Goal: Information Seeking & Learning: Learn about a topic

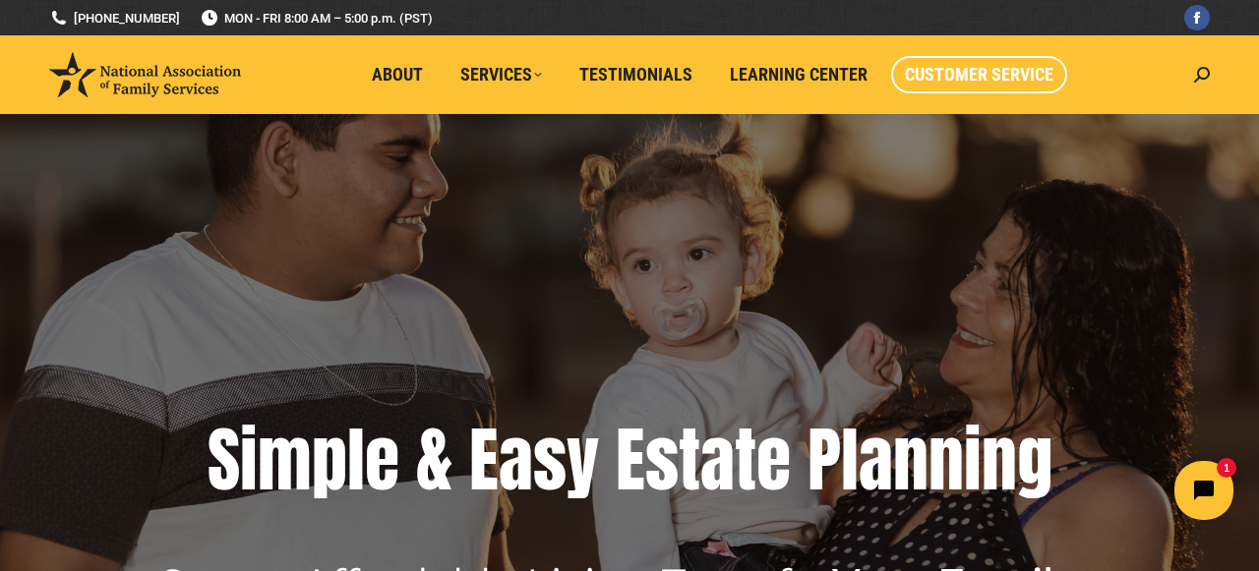
click at [986, 83] on span "Customer Service" at bounding box center [979, 75] width 149 height 22
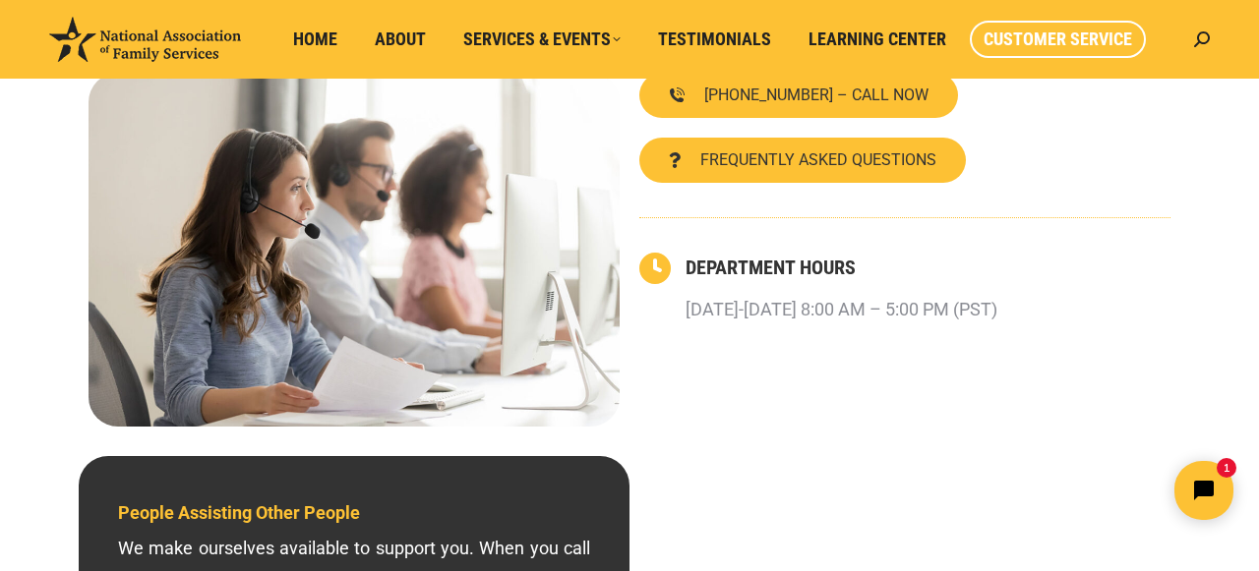
scroll to position [215, 0]
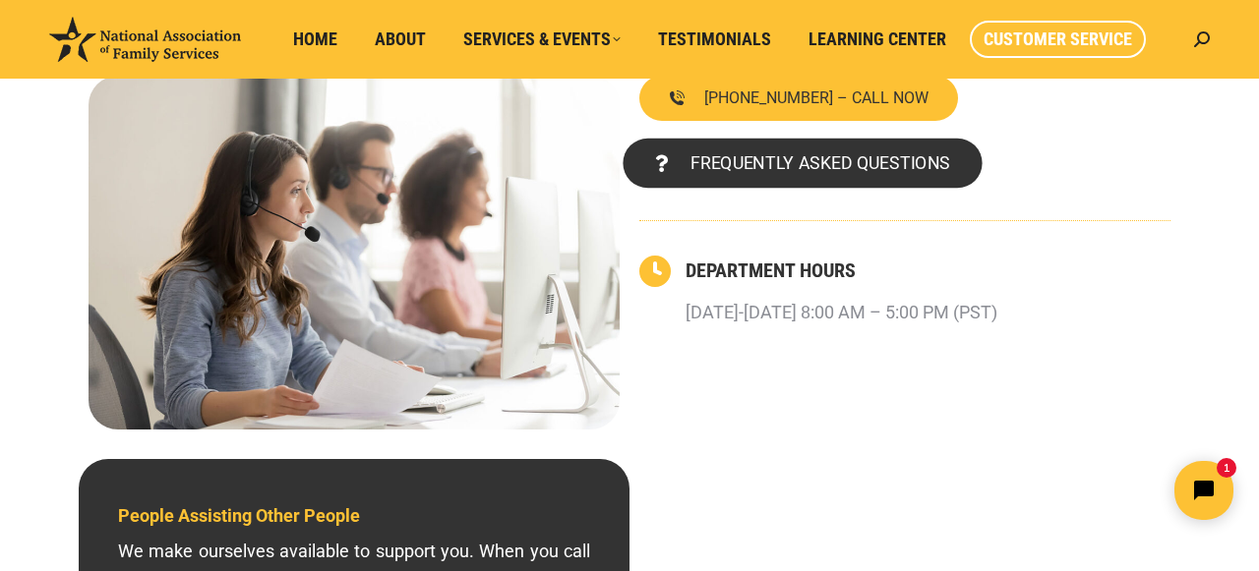
click at [808, 165] on span "FREQUENTLY ASKED QUESTIONS" at bounding box center [820, 163] width 260 height 18
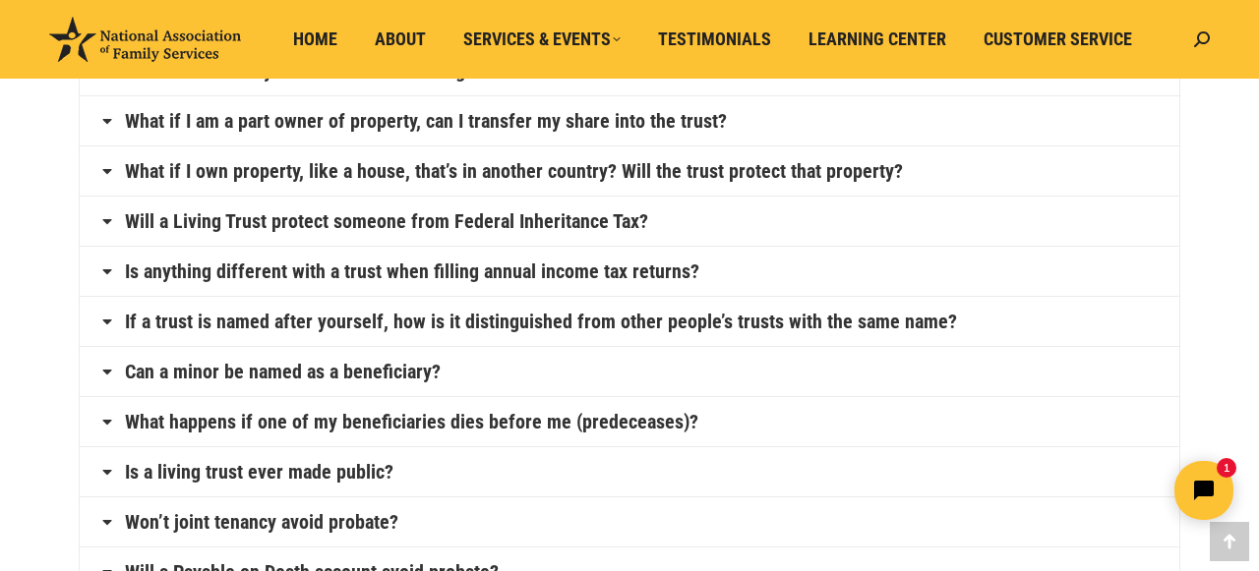
click at [375, 377] on link "Can a minor be named as a beneficiary?" at bounding box center [283, 372] width 316 height 20
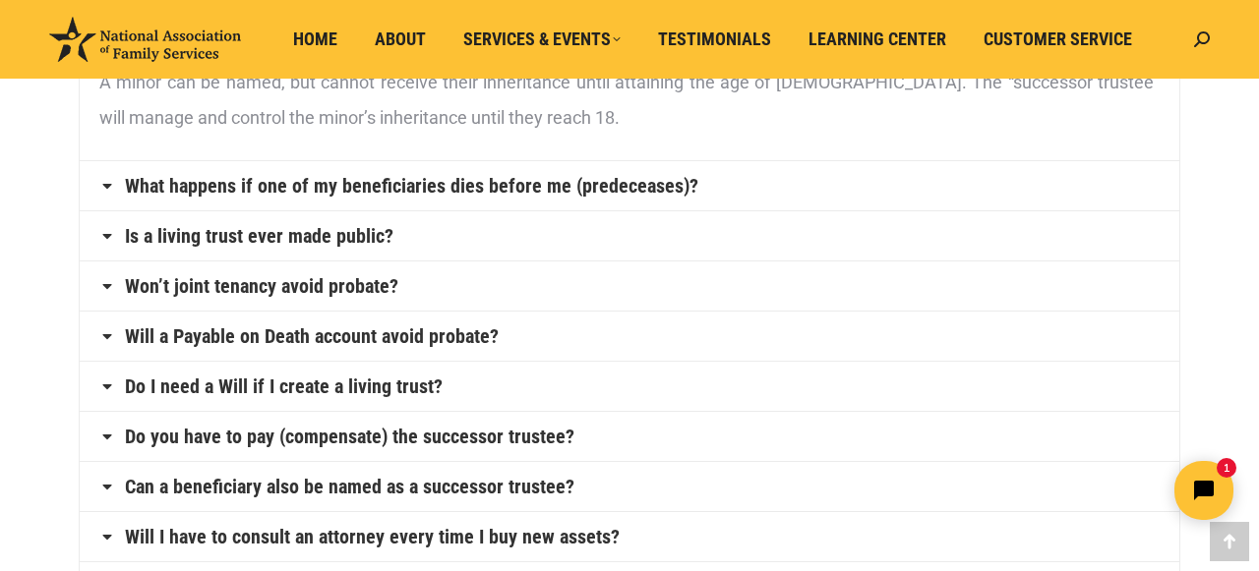
scroll to position [741, 0]
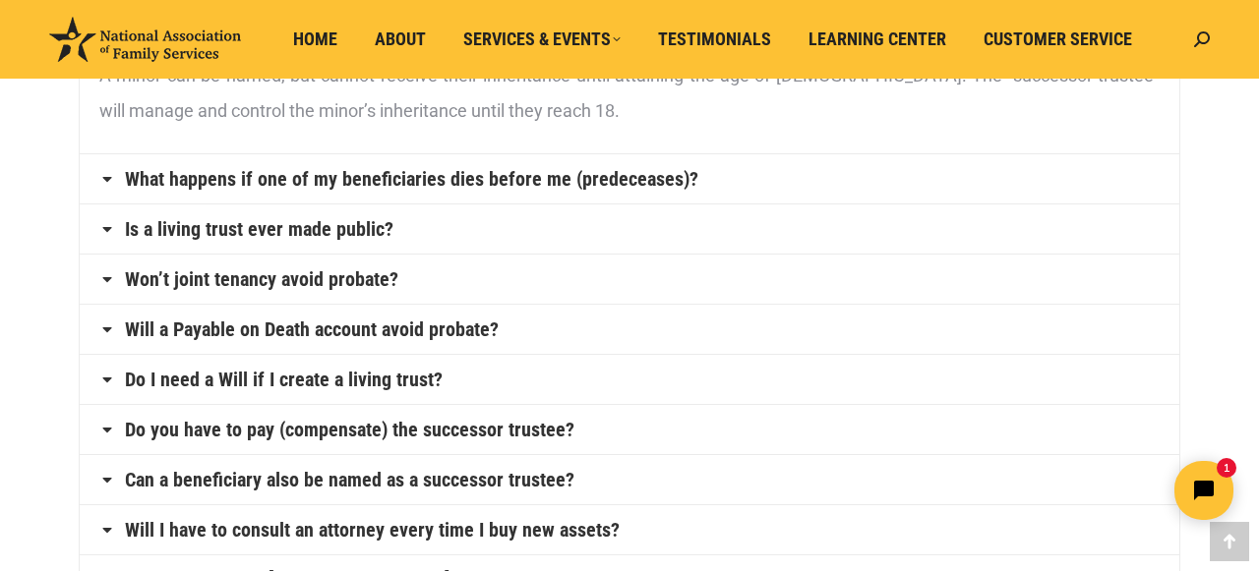
click at [535, 181] on link "What happens if one of my beneficiaries dies before me (predeceases)?" at bounding box center [411, 179] width 573 height 20
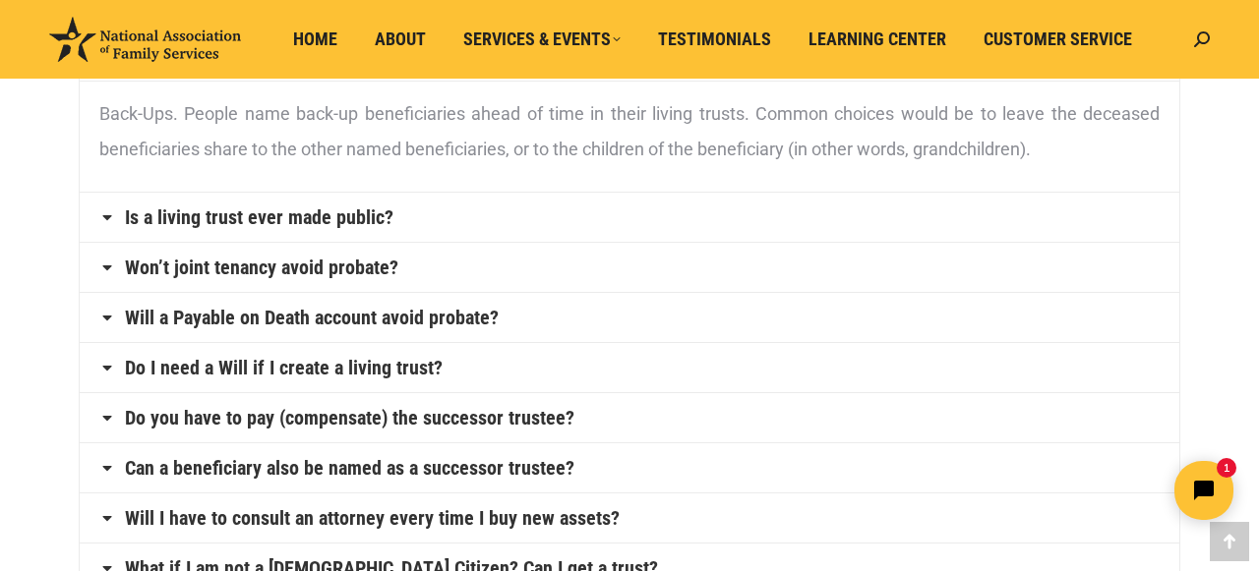
scroll to position [753, 0]
click at [256, 217] on link "Is a living trust ever made public?" at bounding box center [259, 217] width 269 height 20
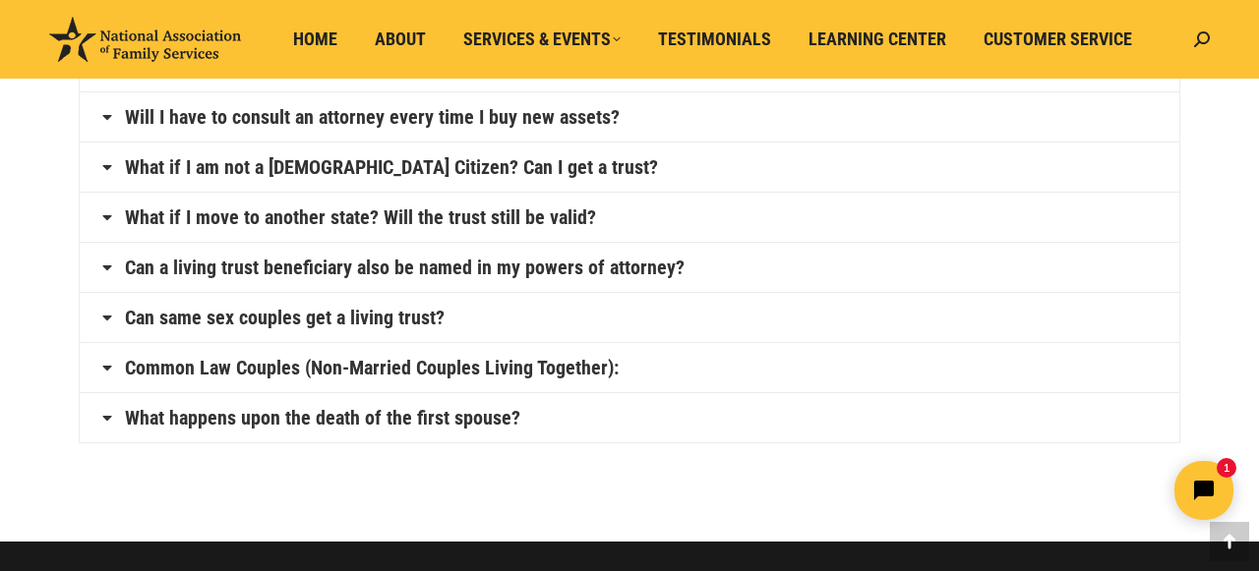
scroll to position [1197, 0]
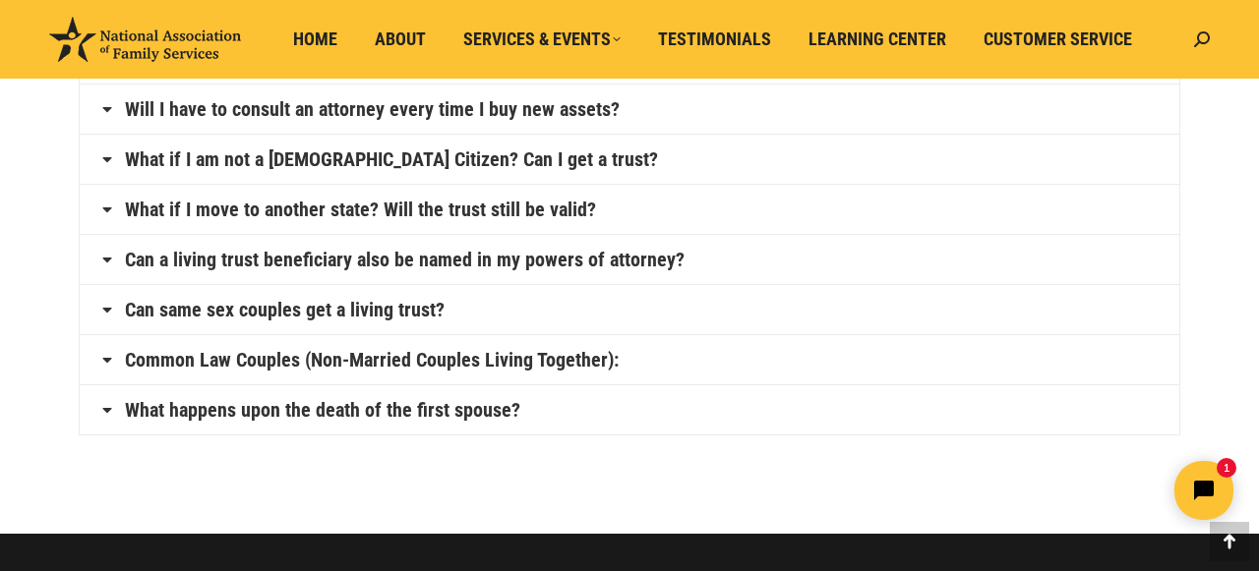
click at [343, 416] on link "What happens upon the death of the first spouse?" at bounding box center [322, 410] width 395 height 20
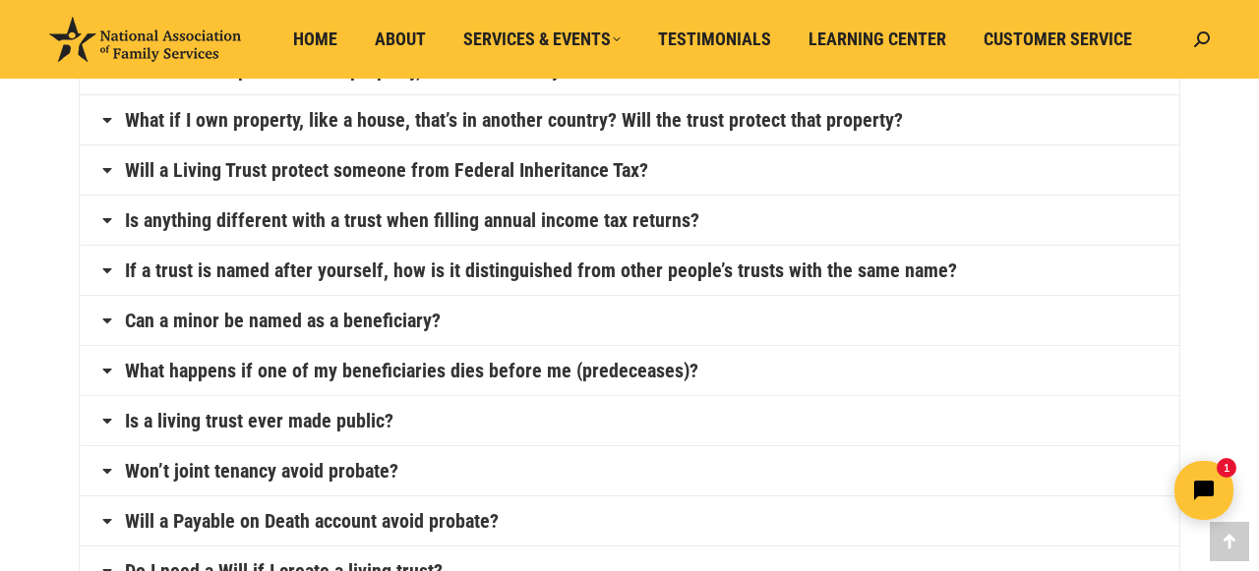
scroll to position [431, 0]
